Goal: Use online tool/utility

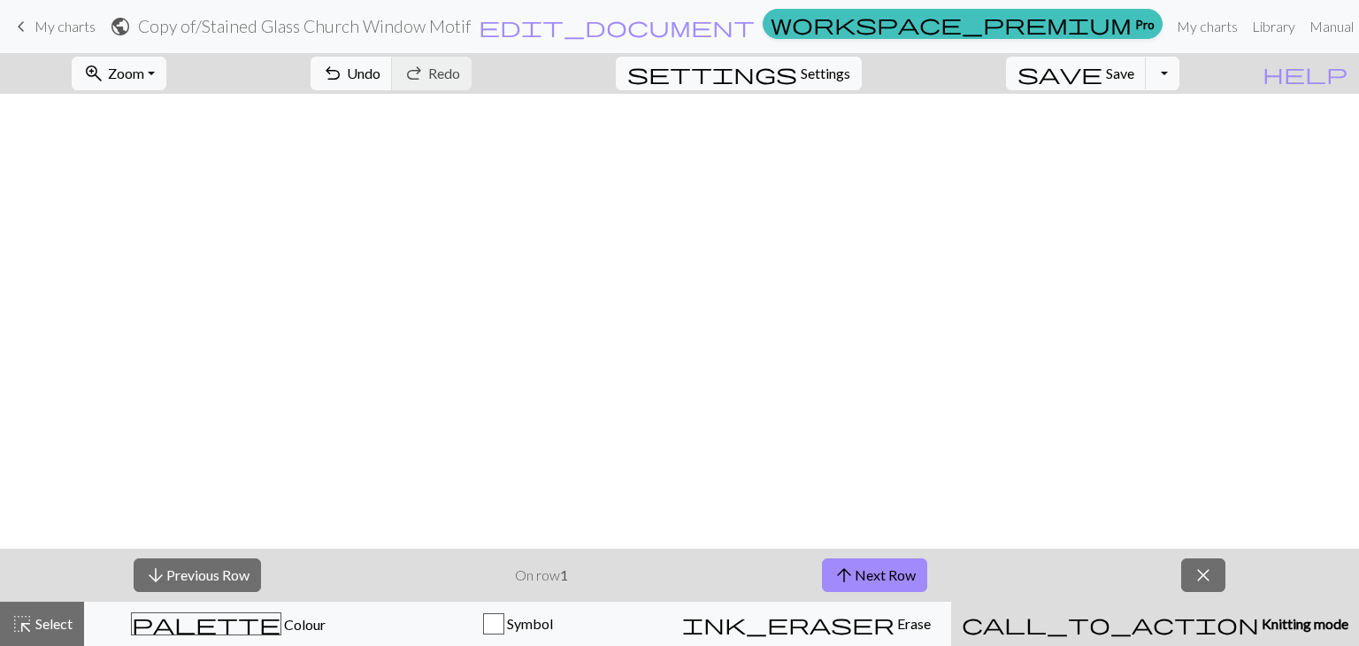
scroll to position [1019, 0]
click at [850, 564] on span "arrow_upward" at bounding box center [844, 575] width 21 height 25
click at [165, 60] on button "zoom_in Zoom Zoom" at bounding box center [119, 74] width 95 height 34
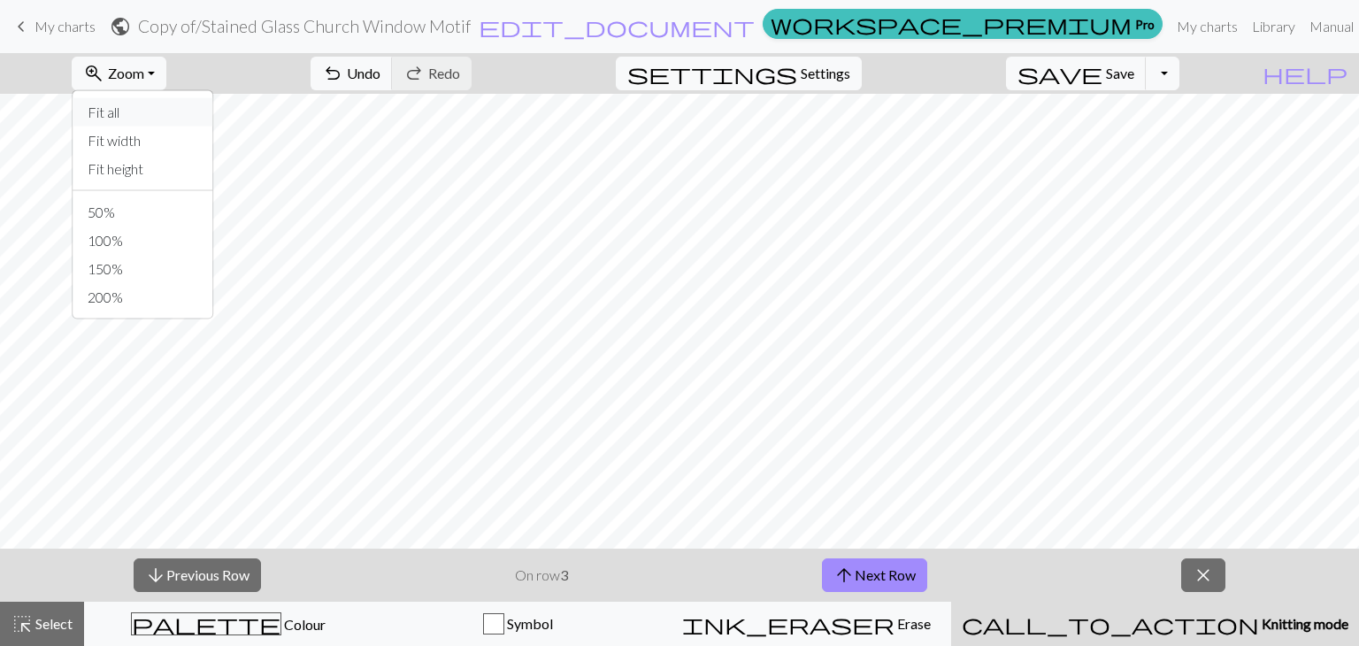
click at [174, 110] on button "Fit all" at bounding box center [143, 112] width 140 height 28
click at [1235, 569] on div "arrow_downward Previous Row On row 3 arrow_upward Next Row close" at bounding box center [679, 575] width 1359 height 53
click at [1158, 589] on div "arrow_downward Previous Row On row 3 arrow_upward Next Row close" at bounding box center [679, 575] width 1359 height 53
click at [1193, 592] on div "arrow_downward Previous Row On row 3 arrow_upward Next Row close" at bounding box center [679, 575] width 1359 height 53
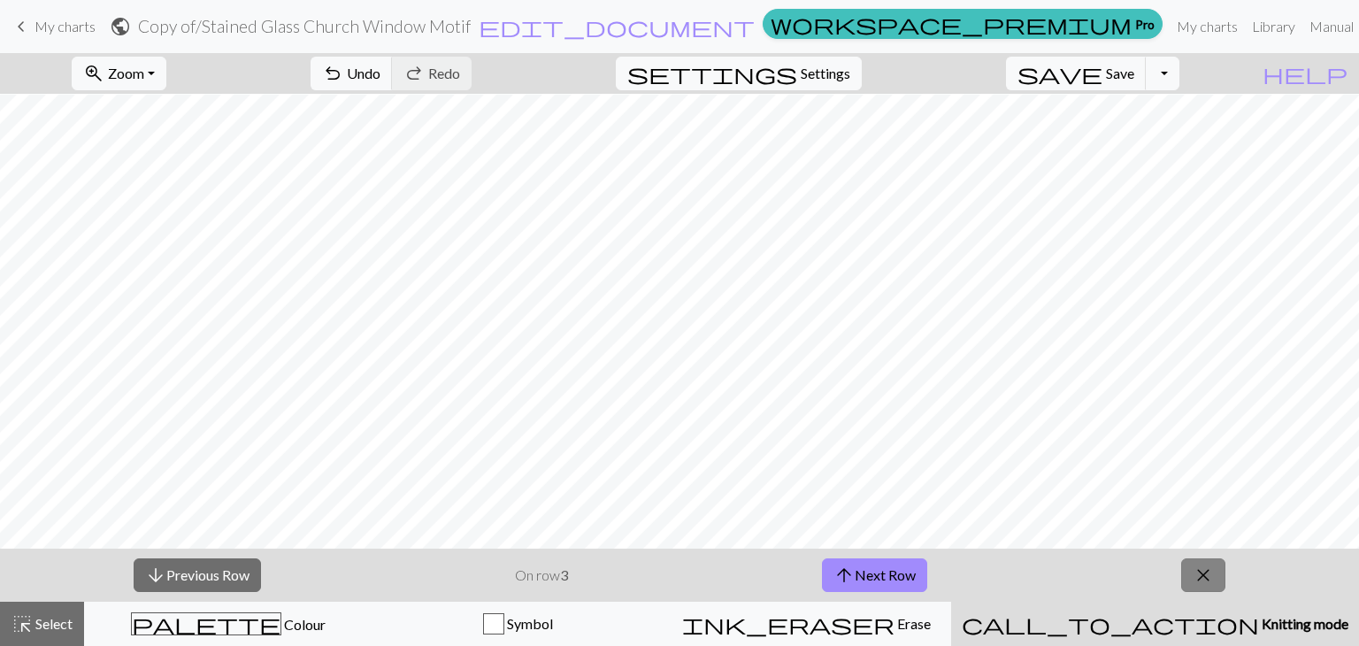
click at [1201, 572] on span "close" at bounding box center [1203, 575] width 21 height 25
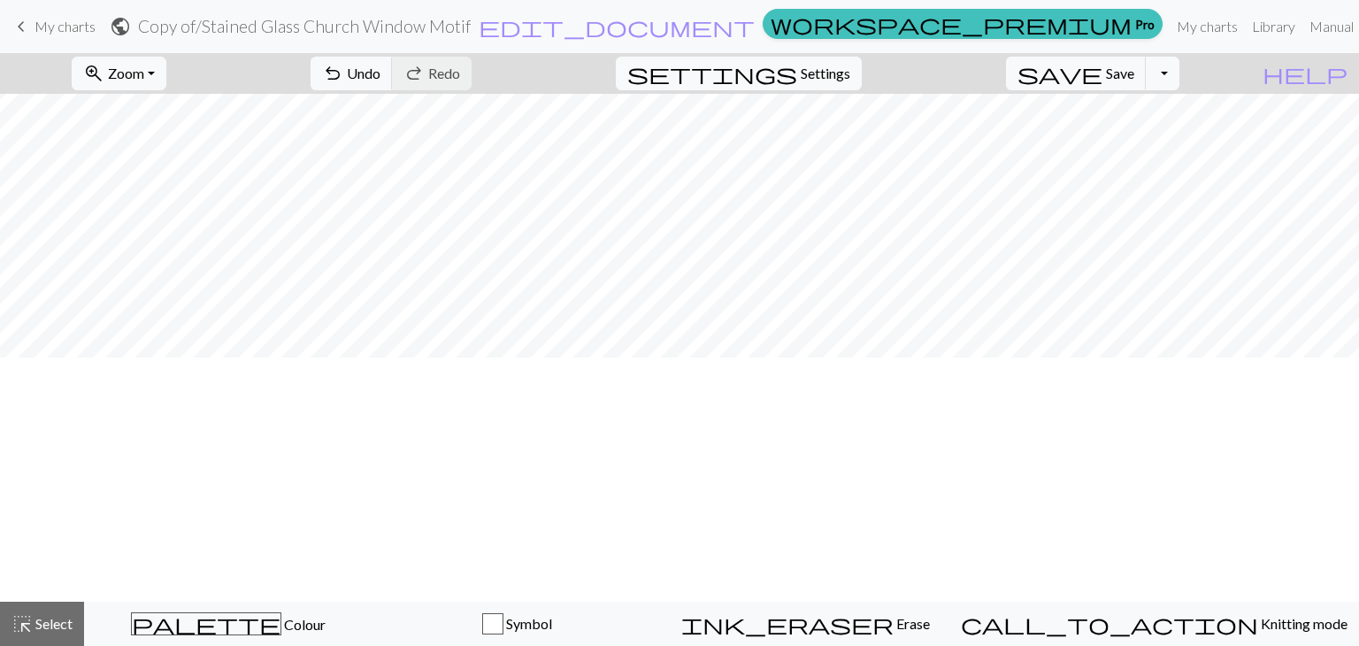
scroll to position [0, 0]
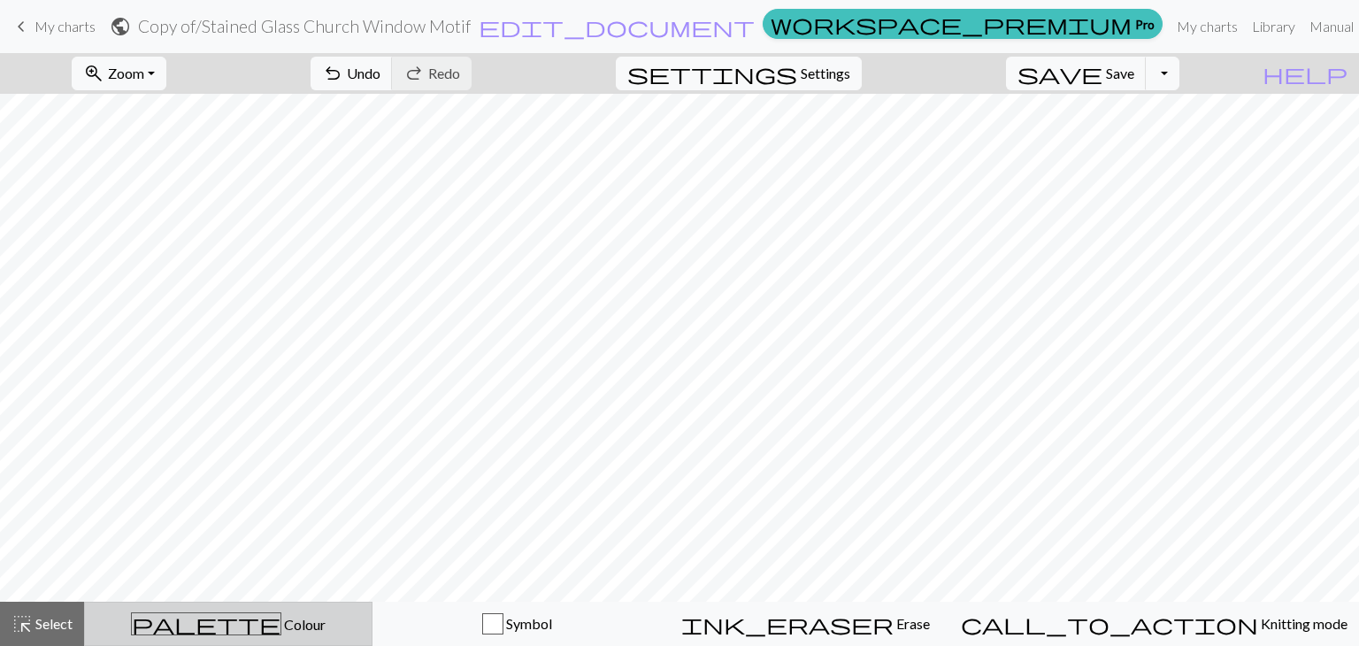
click at [350, 641] on button "palette Colour Colour" at bounding box center [228, 624] width 289 height 44
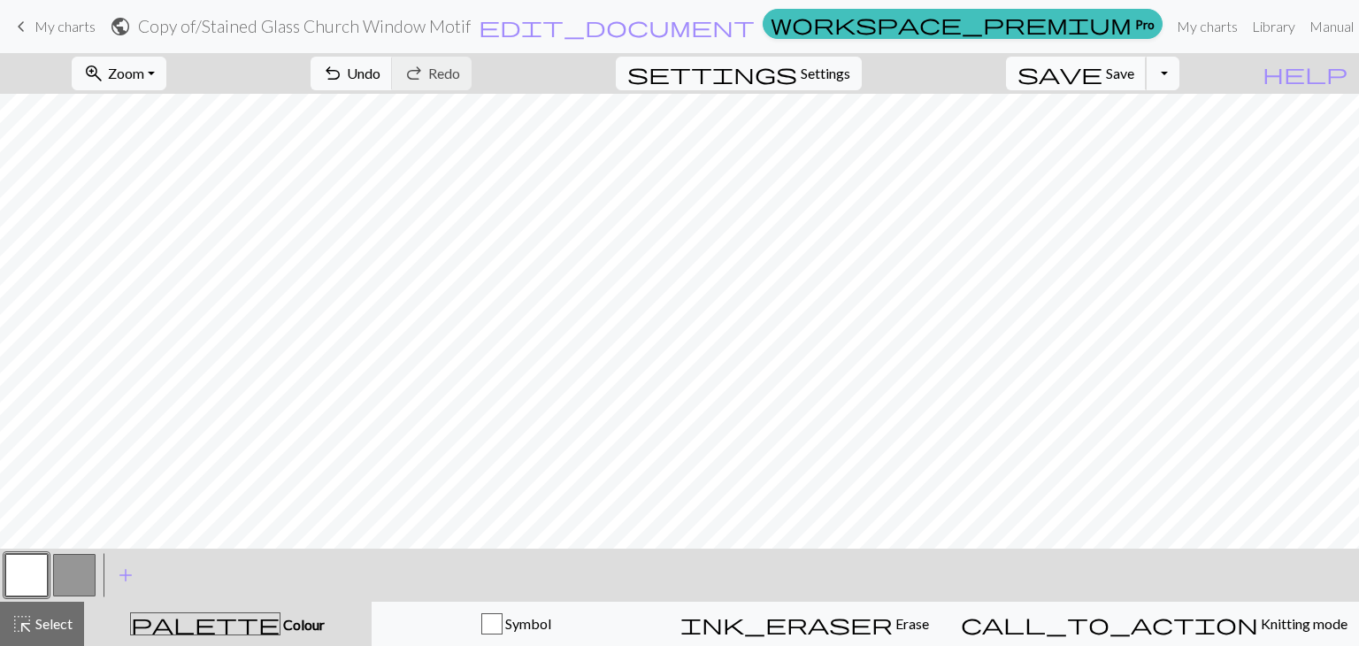
click at [1144, 82] on button "save Save Save" at bounding box center [1076, 74] width 141 height 34
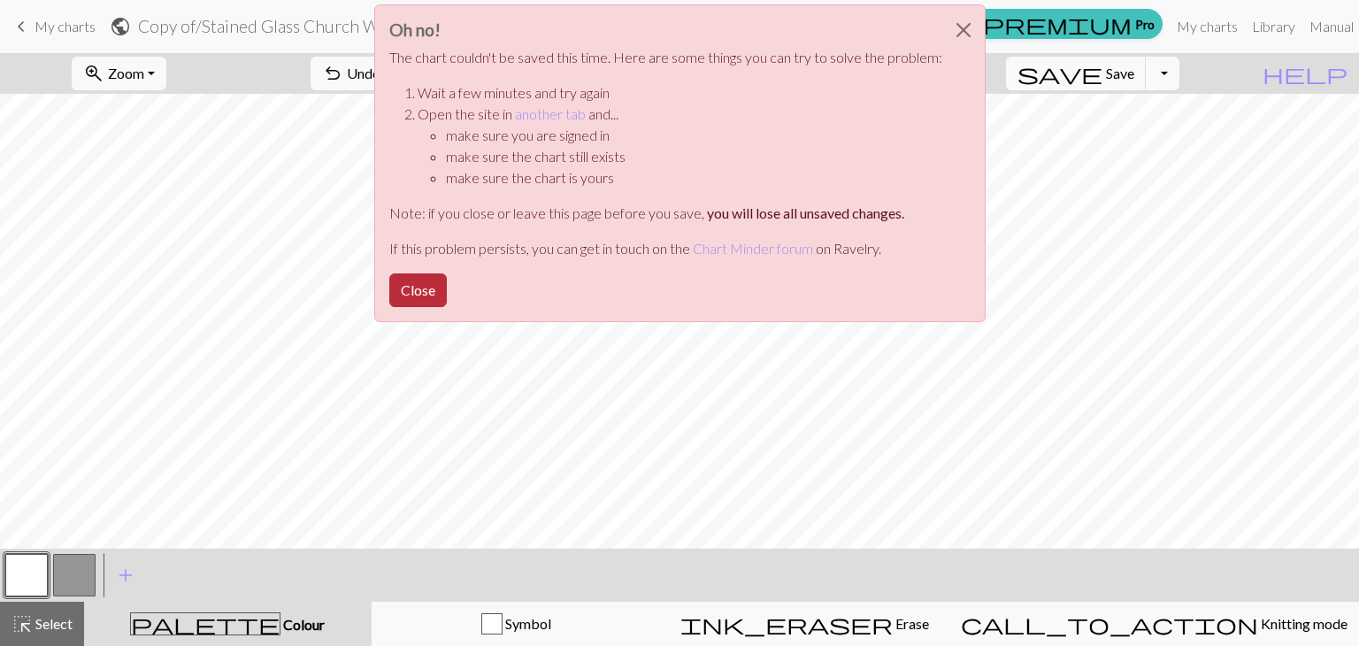
click at [435, 275] on button "Close" at bounding box center [418, 290] width 58 height 34
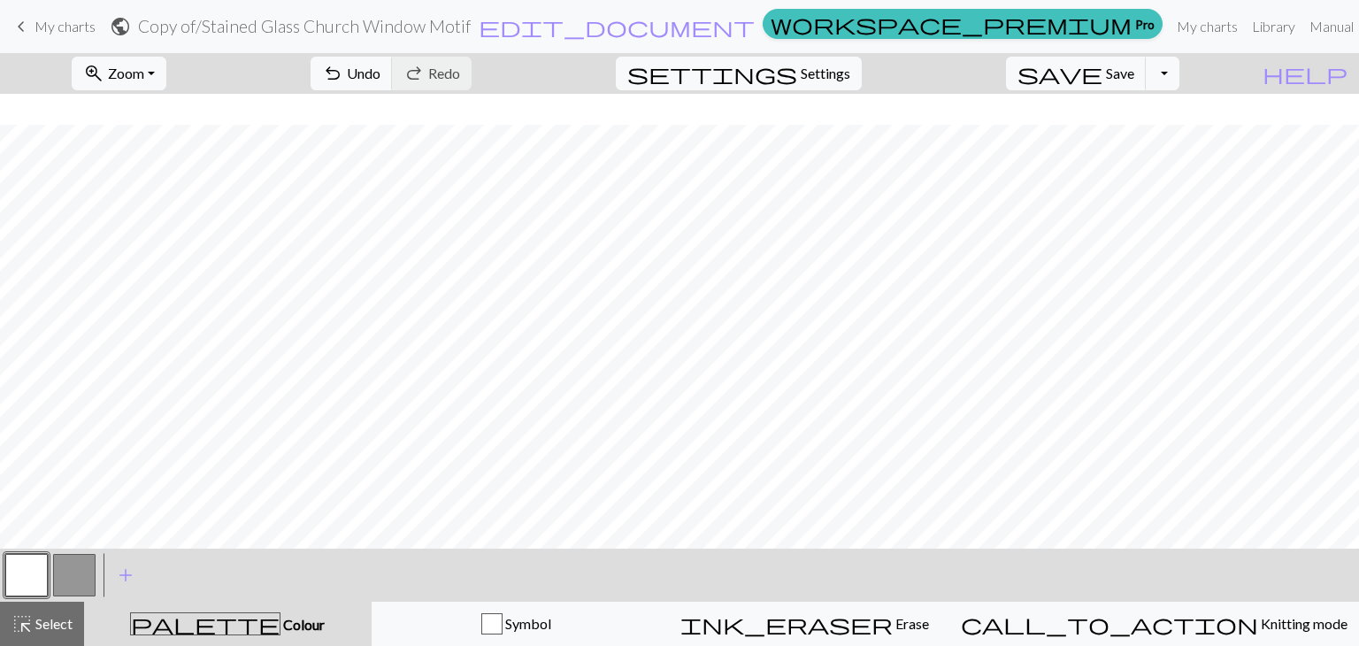
scroll to position [311, 0]
click at [82, 572] on button "button" at bounding box center [74, 575] width 42 height 42
click at [29, 574] on button "button" at bounding box center [26, 575] width 42 height 42
click at [144, 65] on span "Zoom" at bounding box center [126, 73] width 36 height 17
click at [194, 141] on button "Fit width" at bounding box center [143, 141] width 140 height 28
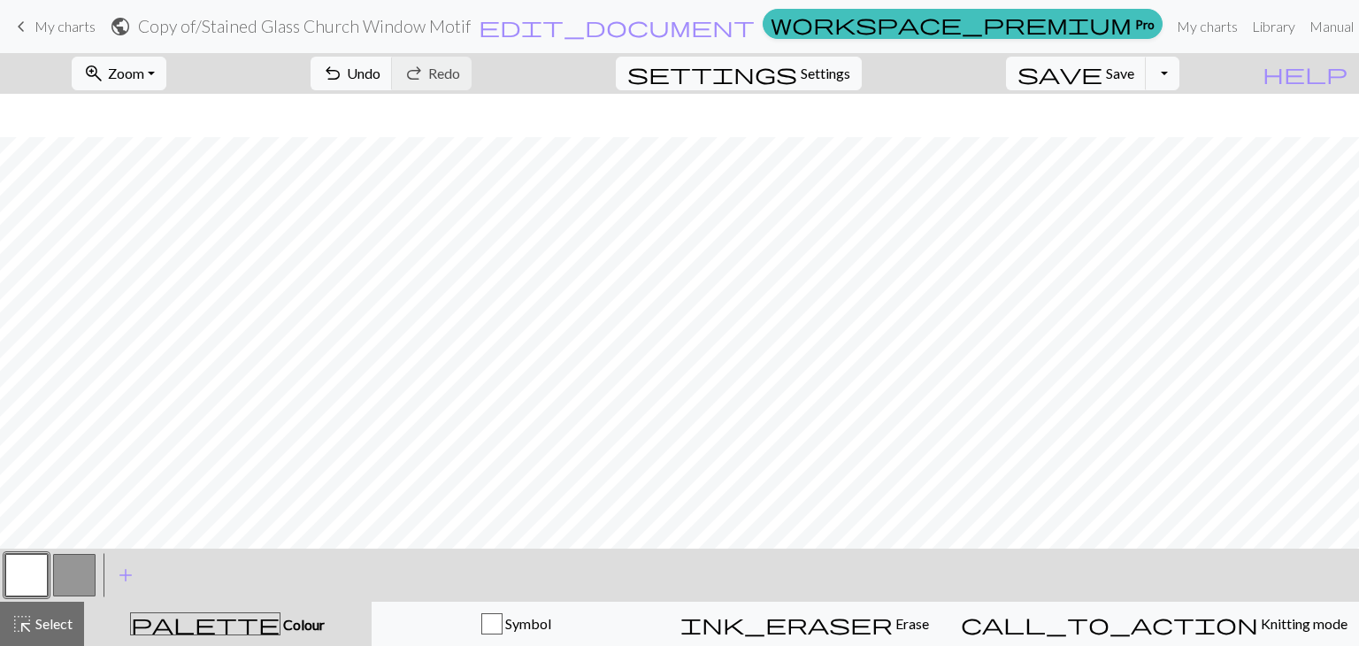
scroll to position [1385, 0]
click at [81, 579] on button "button" at bounding box center [74, 575] width 42 height 42
click at [28, 592] on button "button" at bounding box center [26, 575] width 42 height 42
click at [91, 571] on button "button" at bounding box center [74, 575] width 42 height 42
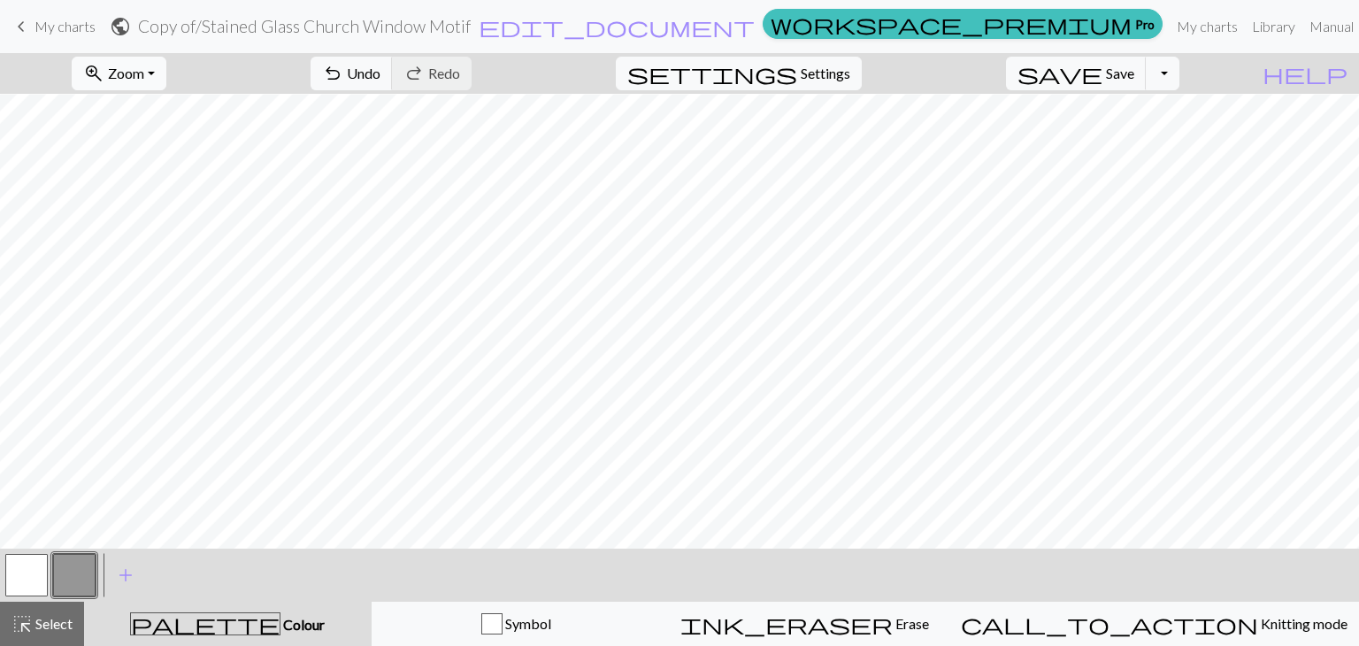
click at [166, 82] on button "zoom_in Zoom Zoom" at bounding box center [119, 74] width 95 height 34
click at [186, 113] on button "Fit all" at bounding box center [143, 112] width 140 height 28
click at [661, 613] on button "Symbol" at bounding box center [516, 624] width 289 height 44
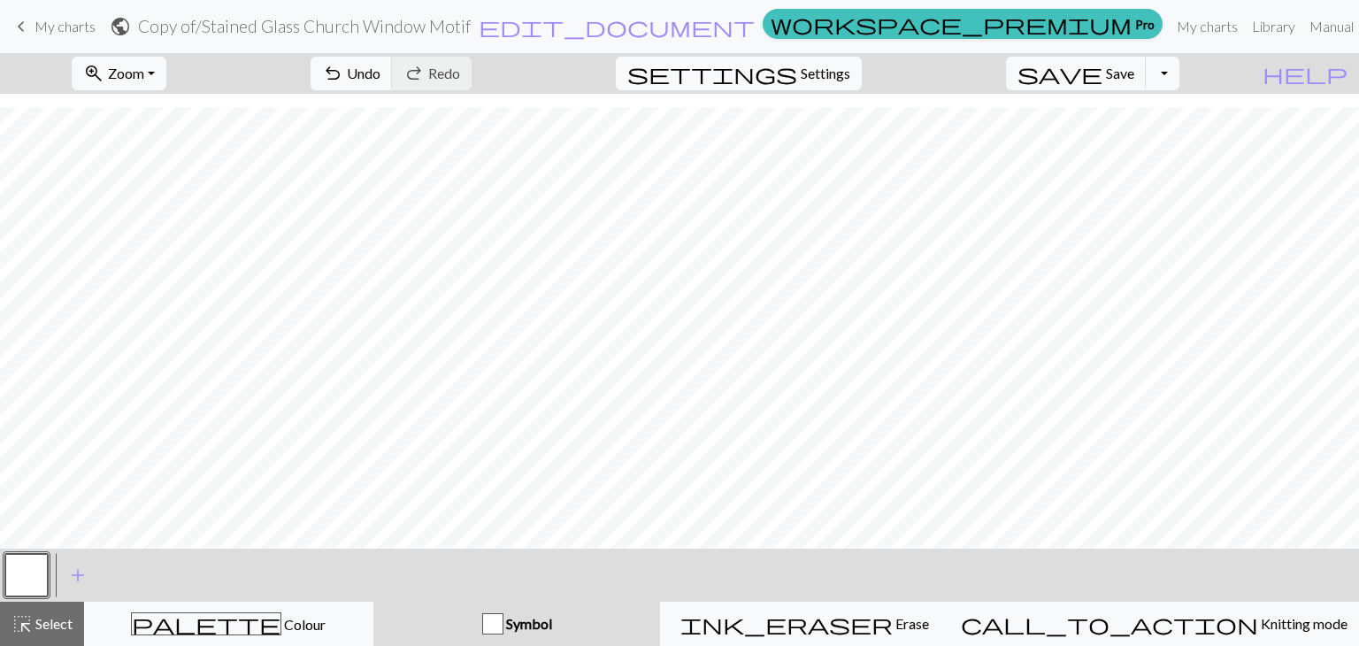
click at [317, 600] on div "< > add Add a symbol" at bounding box center [679, 575] width 1359 height 53
click at [851, 70] on span "Settings" at bounding box center [826, 73] width 50 height 21
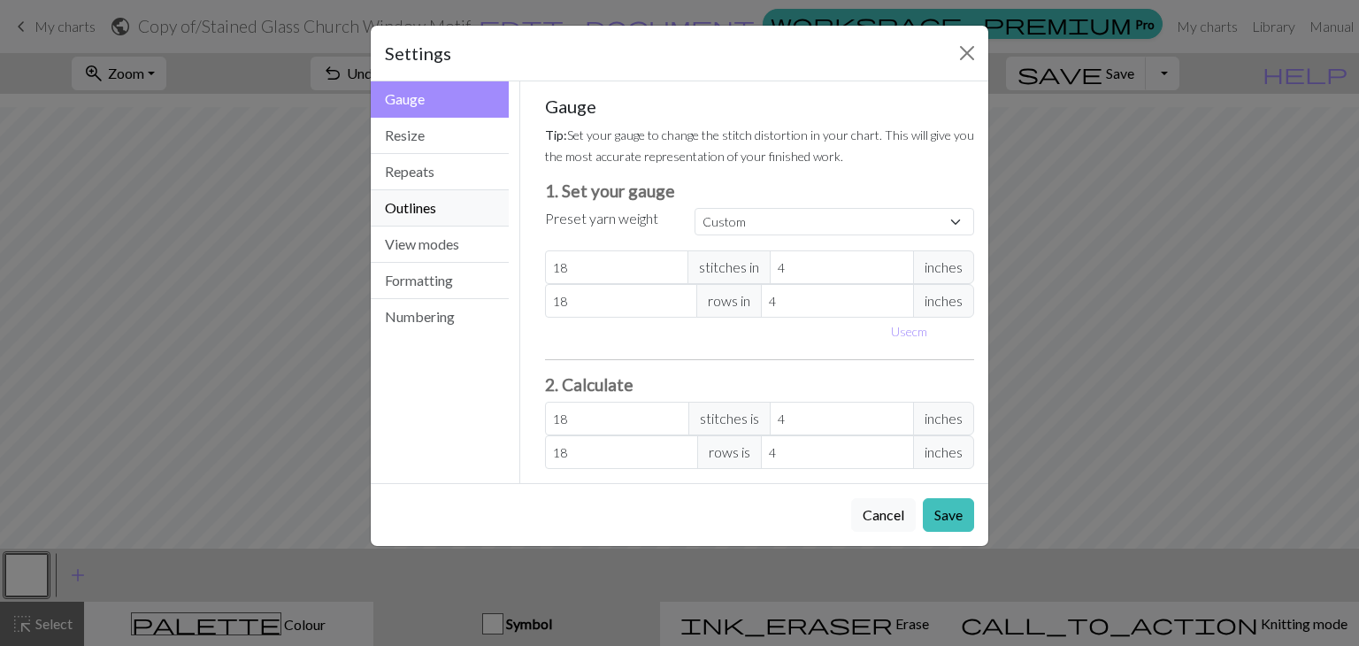
click at [469, 212] on button "Outlines" at bounding box center [440, 208] width 138 height 36
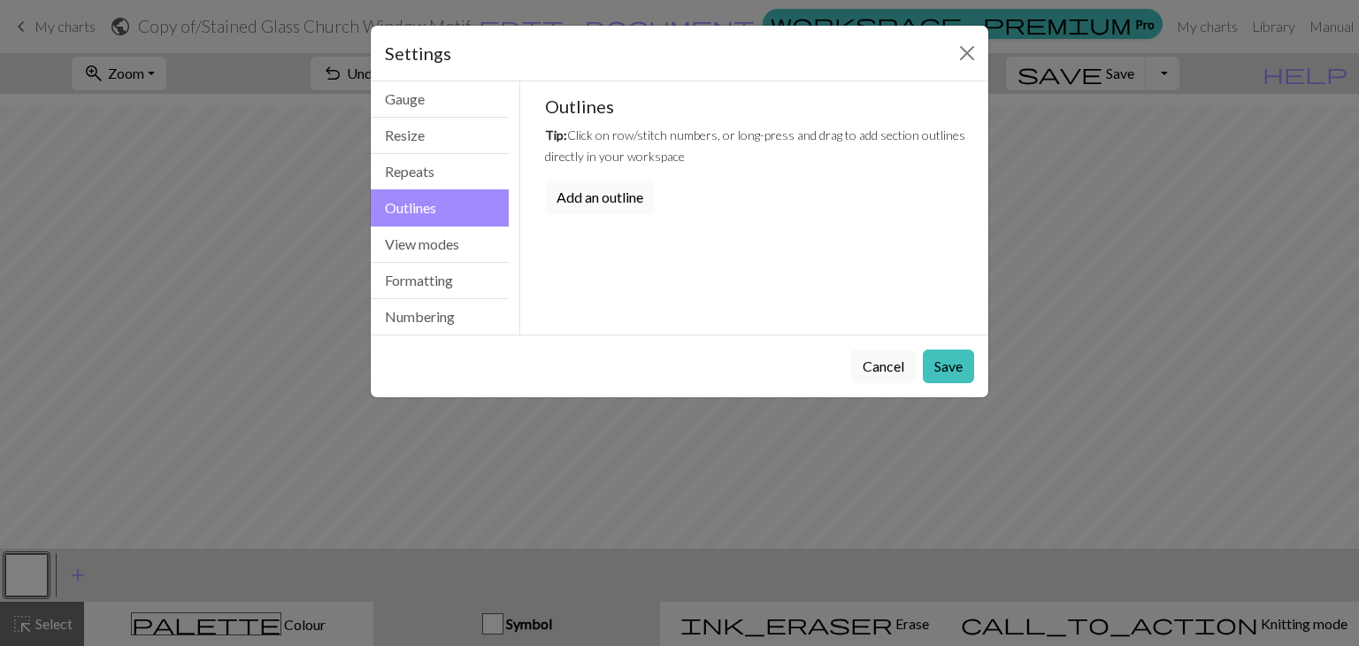
click at [634, 203] on button "Add an outline" at bounding box center [600, 198] width 110 height 34
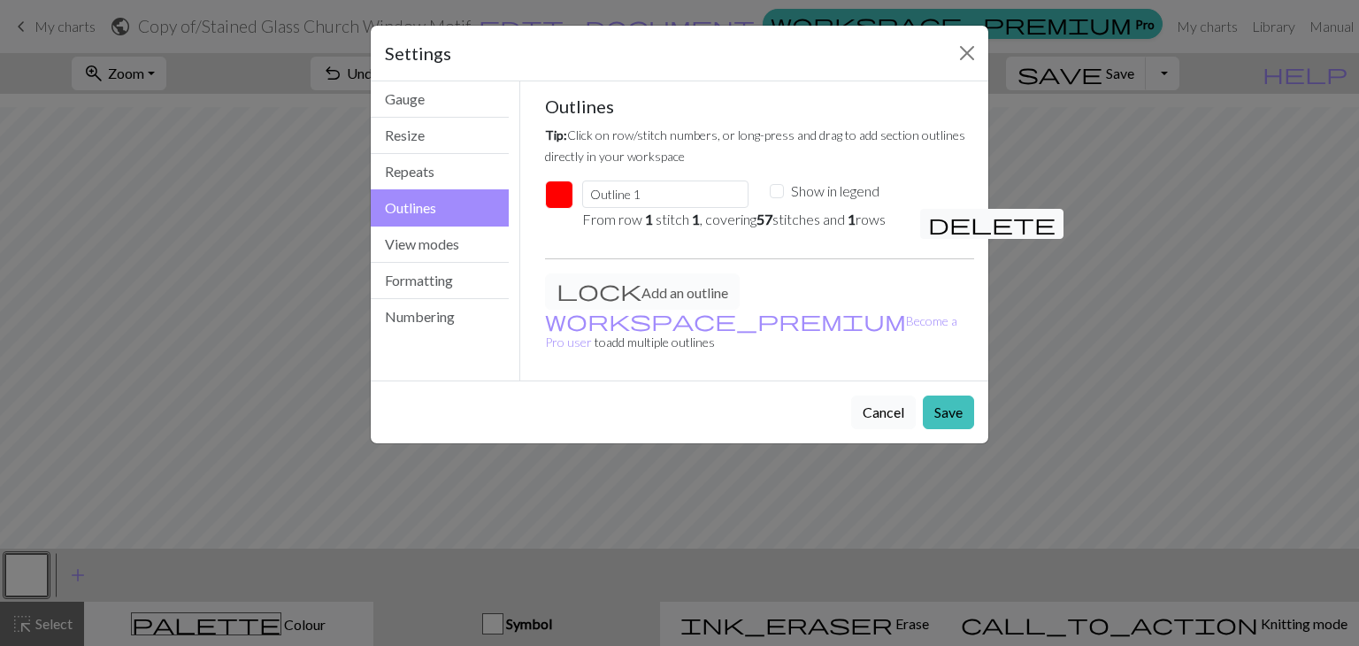
click at [866, 396] on button "Cancel" at bounding box center [883, 413] width 65 height 34
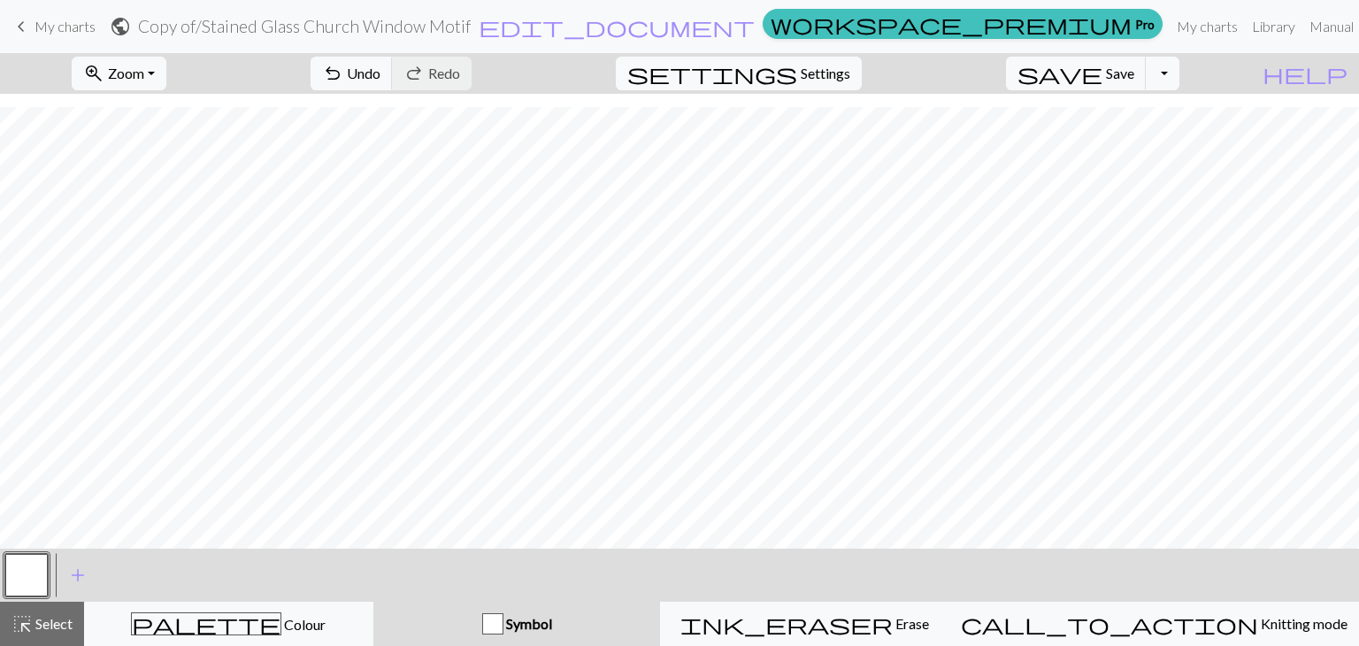
click at [875, 68] on div "settings Settings" at bounding box center [739, 73] width 273 height 41
click at [851, 71] on span "Settings" at bounding box center [826, 73] width 50 height 21
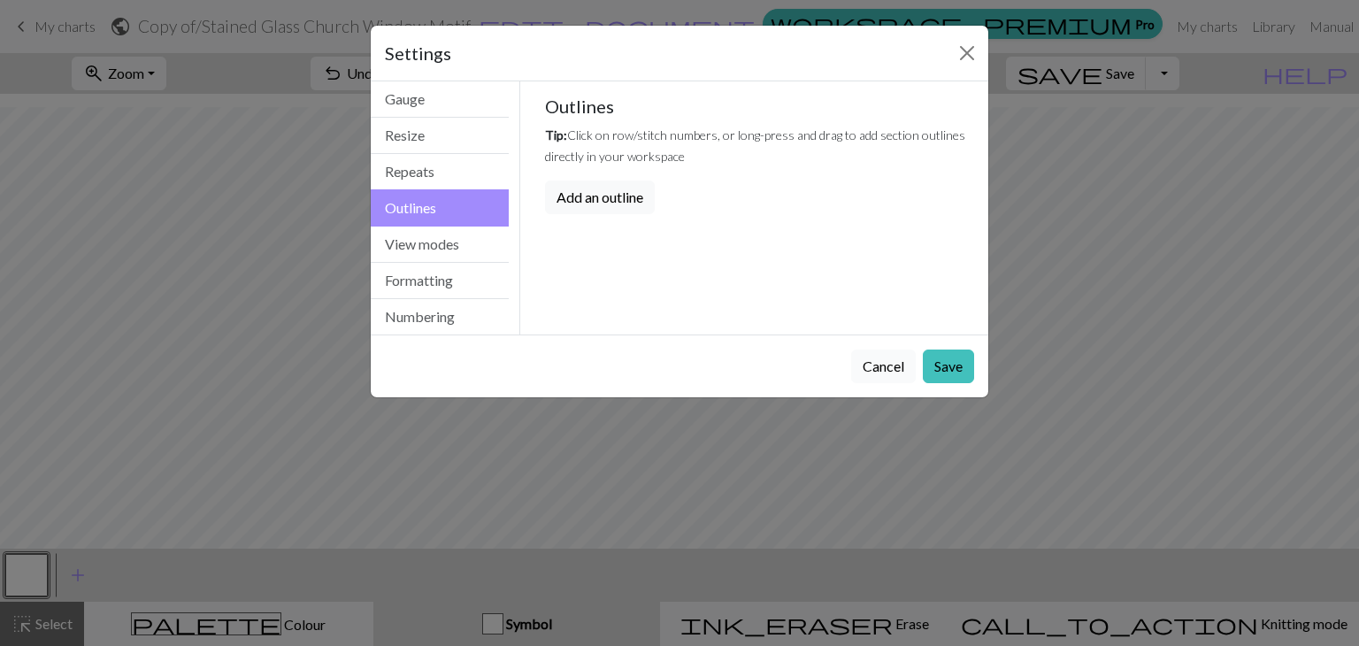
click at [876, 358] on button "Cancel" at bounding box center [883, 367] width 65 height 34
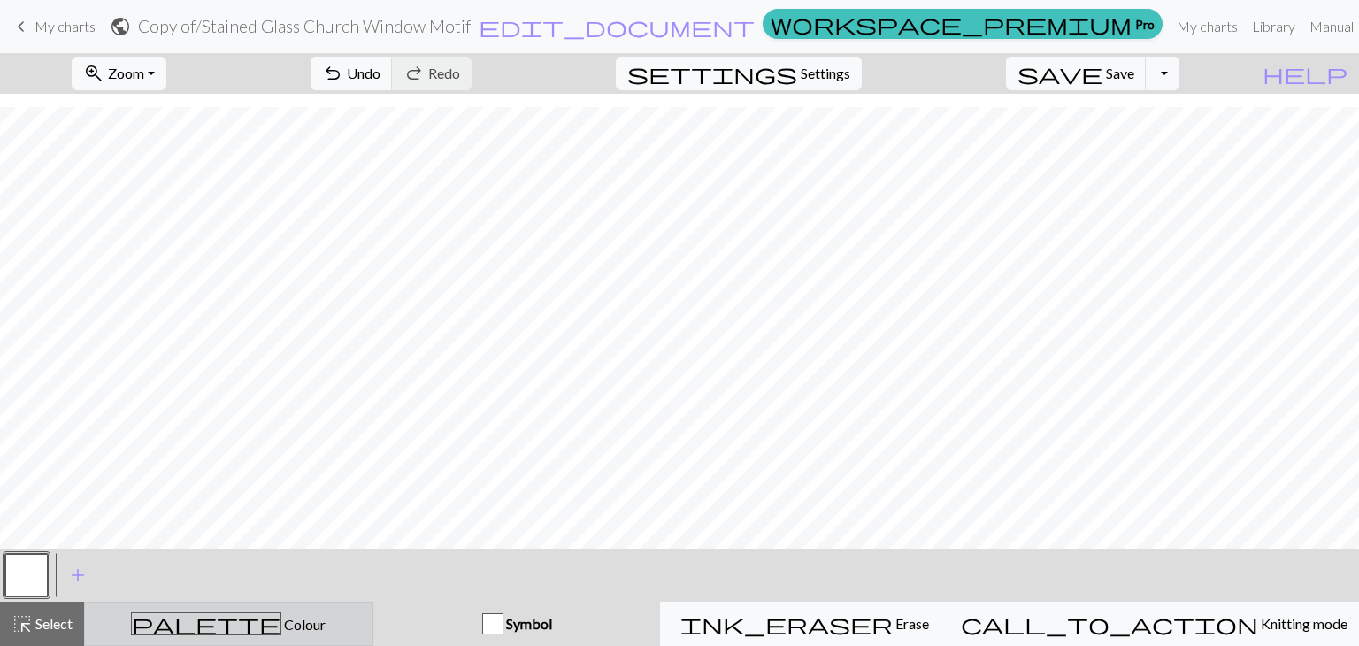
click at [280, 636] on button "palette Colour Colour" at bounding box center [228, 624] width 289 height 44
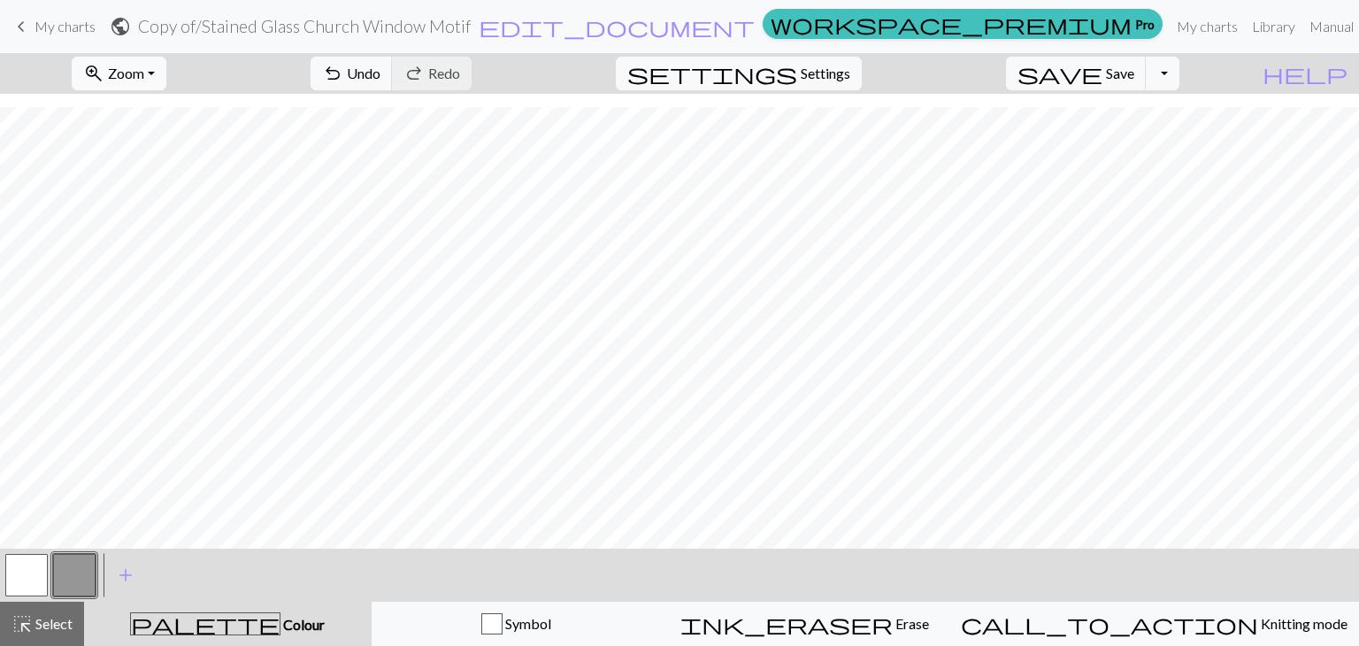
click at [144, 71] on span "Zoom" at bounding box center [126, 73] width 36 height 17
click at [170, 137] on button "Fit width" at bounding box center [143, 141] width 140 height 28
click at [18, 581] on button "button" at bounding box center [26, 575] width 42 height 42
click at [80, 574] on button "button" at bounding box center [74, 575] width 42 height 42
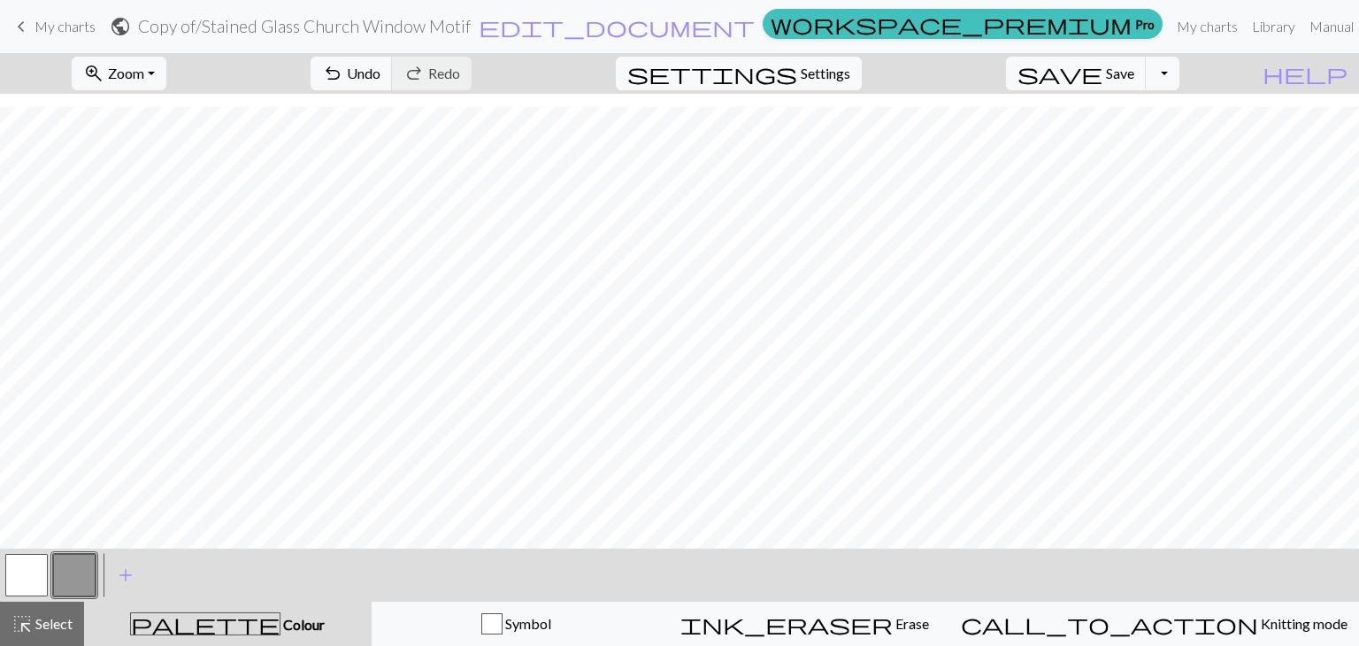
click at [20, 577] on button "button" at bounding box center [26, 575] width 42 height 42
click at [65, 583] on button "button" at bounding box center [74, 575] width 42 height 42
click at [27, 577] on button "button" at bounding box center [26, 575] width 42 height 42
click at [71, 575] on button "button" at bounding box center [74, 575] width 42 height 42
click at [38, 580] on button "button" at bounding box center [26, 575] width 42 height 42
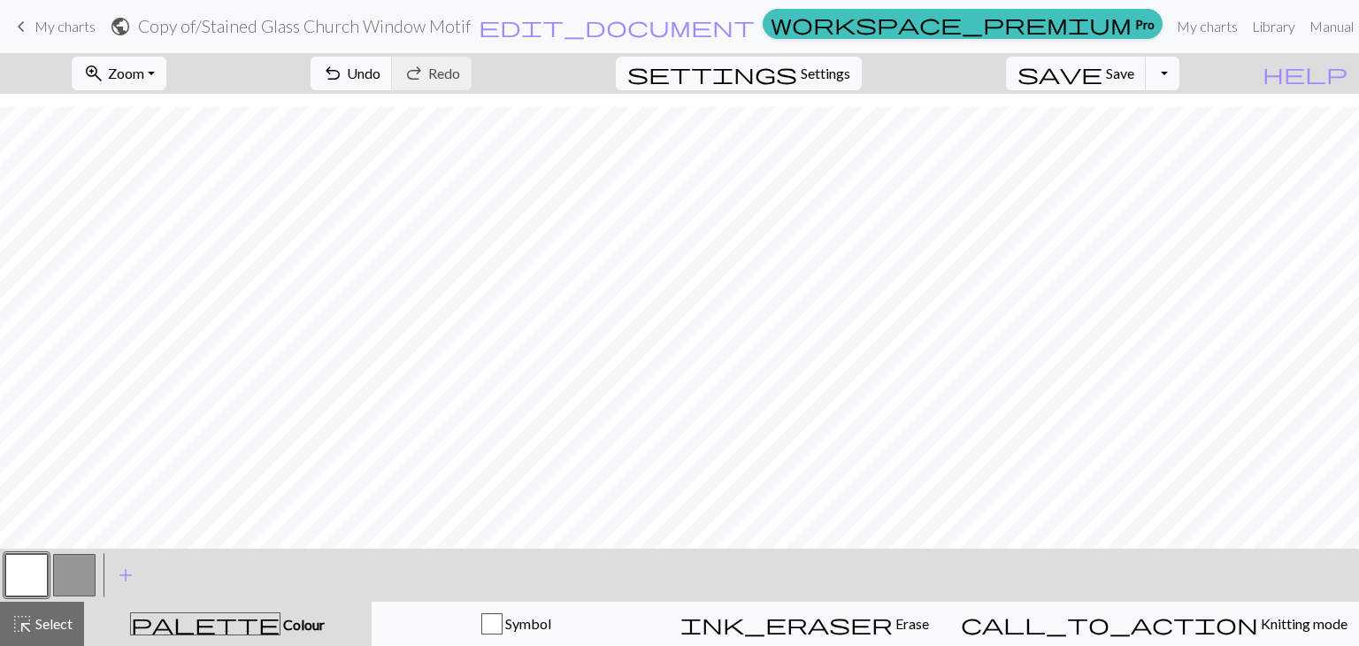
click at [66, 576] on button "button" at bounding box center [74, 575] width 42 height 42
click at [35, 570] on button "button" at bounding box center [26, 575] width 42 height 42
click at [64, 569] on button "button" at bounding box center [74, 575] width 42 height 42
drag, startPoint x: 27, startPoint y: 578, endPoint x: 48, endPoint y: 566, distance: 23.8
click at [28, 578] on button "button" at bounding box center [26, 575] width 42 height 42
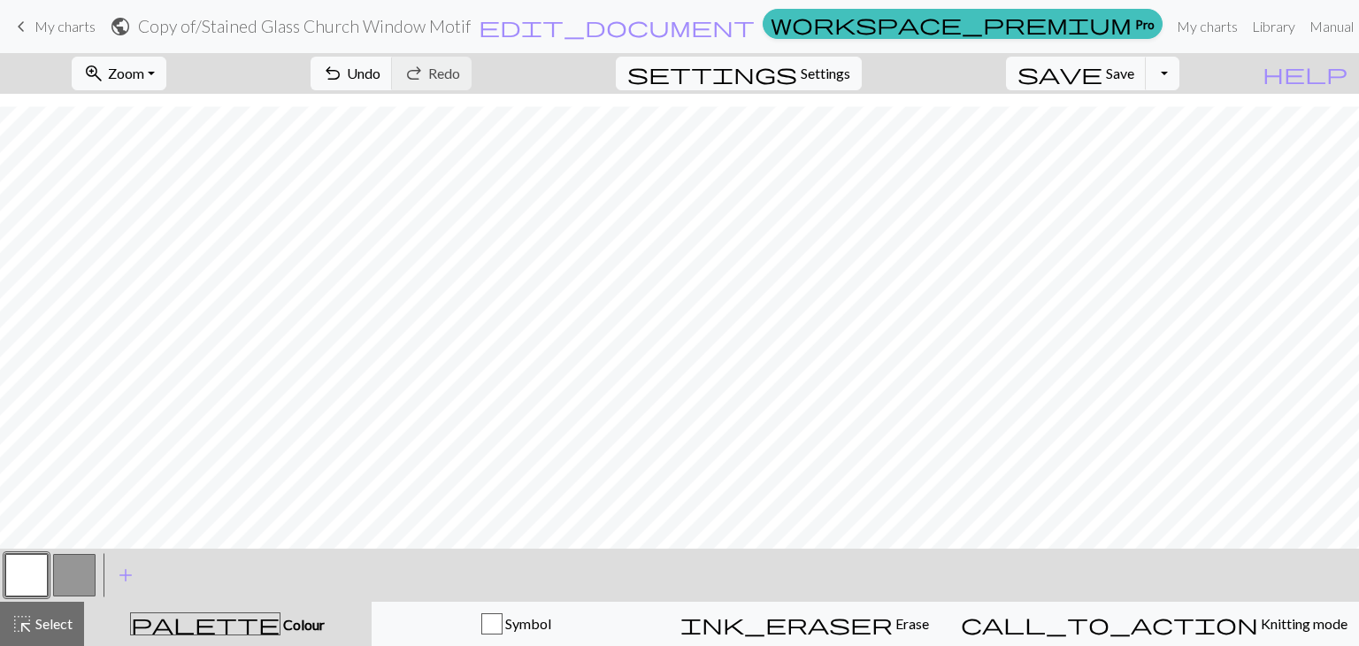
click at [81, 572] on button "button" at bounding box center [74, 575] width 42 height 42
click at [20, 580] on button "button" at bounding box center [26, 575] width 42 height 42
click at [75, 565] on button "button" at bounding box center [74, 575] width 42 height 42
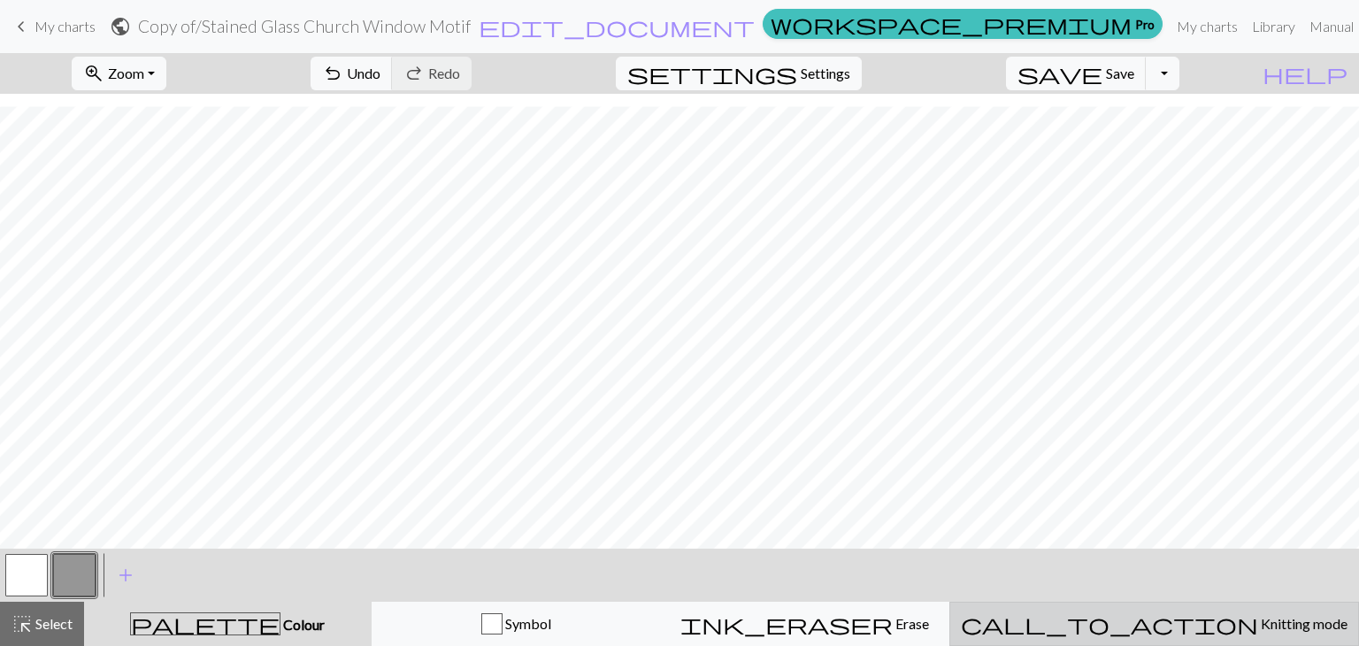
click at [1259, 623] on span "Knitting mode" at bounding box center [1303, 623] width 89 height 17
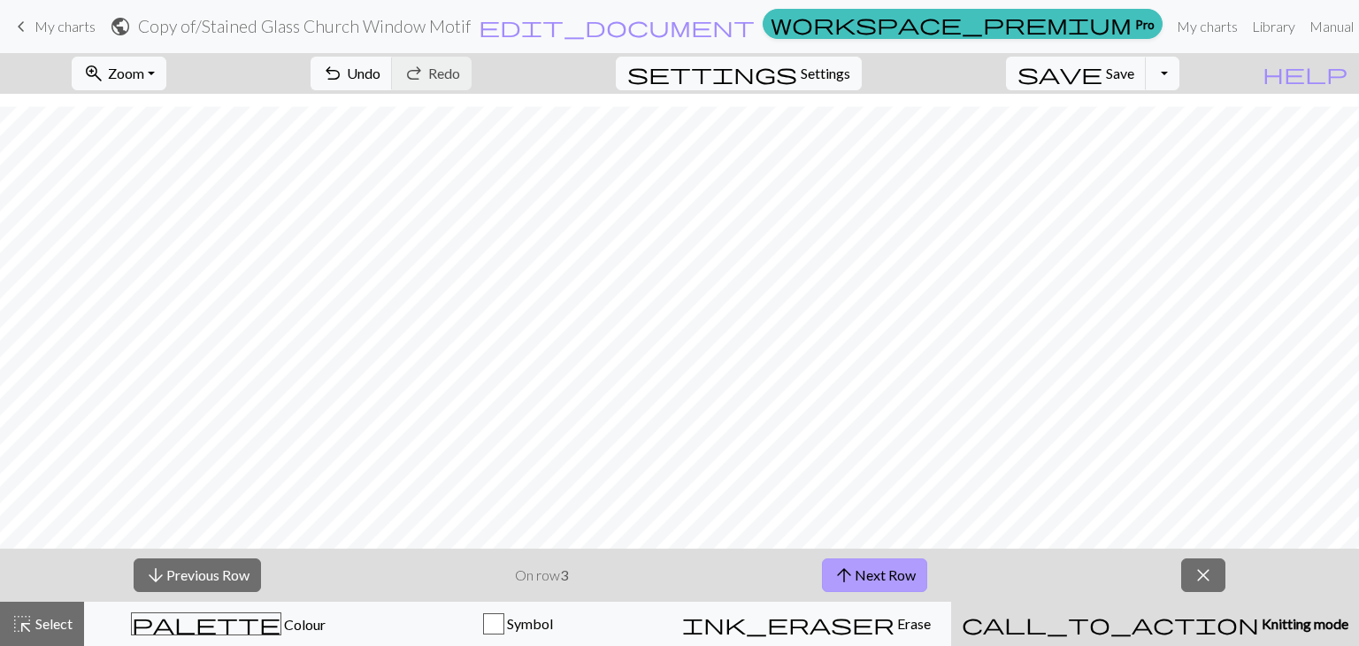
click at [857, 589] on button "arrow_upward Next Row" at bounding box center [874, 575] width 105 height 34
click at [882, 572] on button "arrow_upward Next Row" at bounding box center [874, 575] width 105 height 34
click at [882, 580] on button "arrow_upward Next Row" at bounding box center [874, 575] width 105 height 34
